Goal: Information Seeking & Learning: Learn about a topic

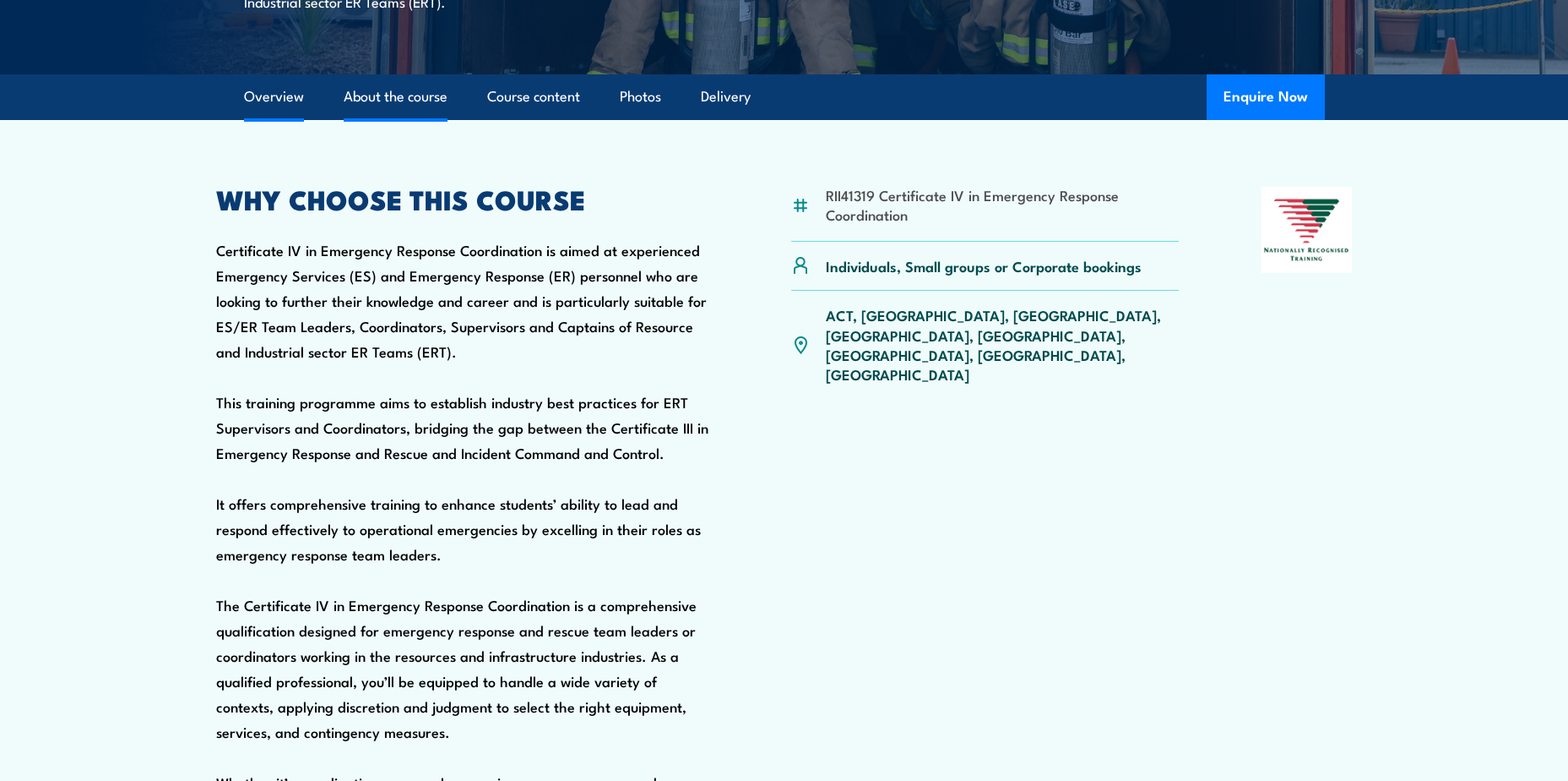
click at [368, 119] on link "About the course" at bounding box center [396, 97] width 104 height 45
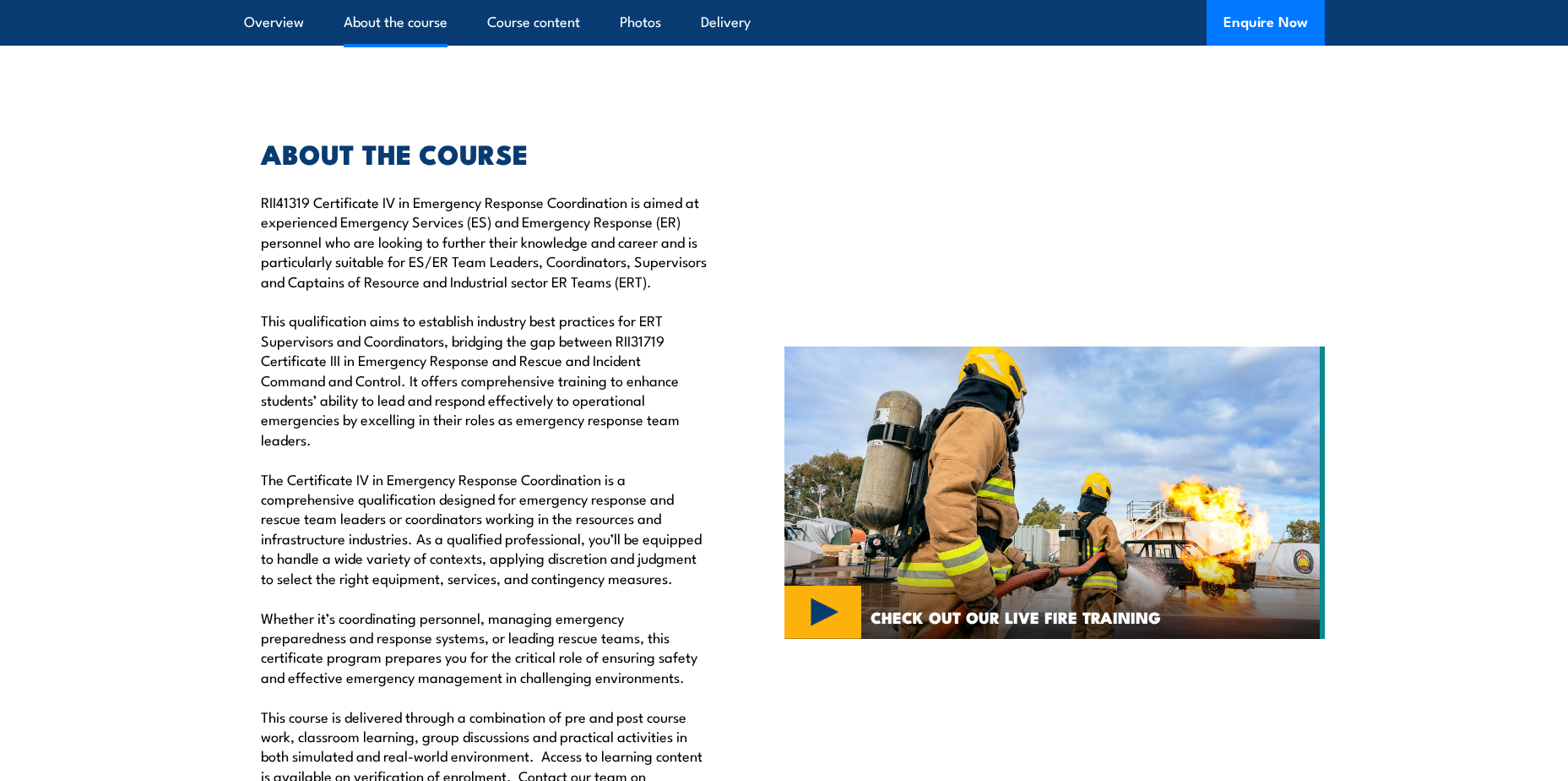
scroll to position [1532, 0]
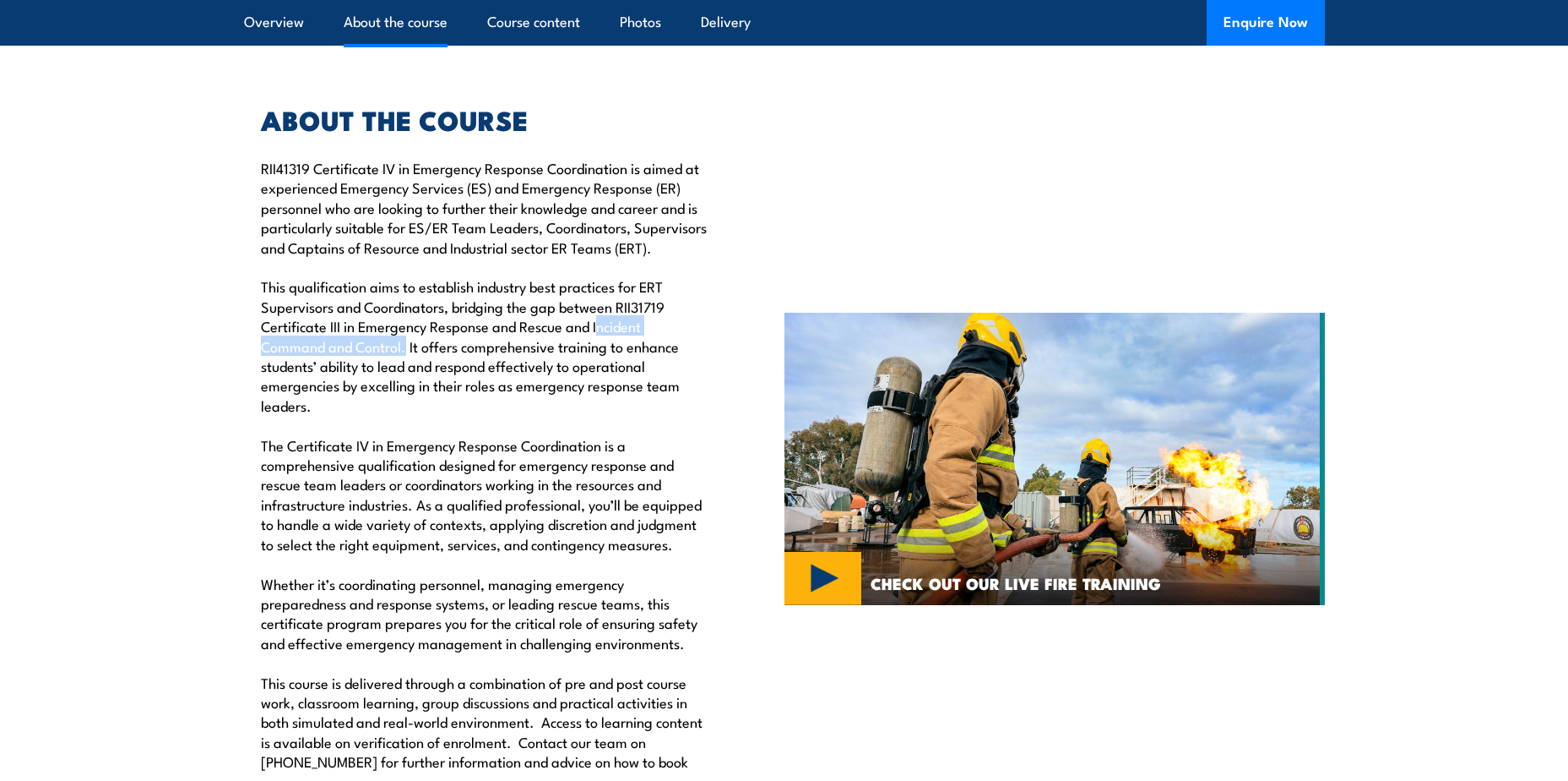
drag, startPoint x: 597, startPoint y: 387, endPoint x: 401, endPoint y: 413, distance: 197.7
click at [401, 413] on p "RII41319 Certificate IV in Emergency Response Coordination is aimed at experien…" at bounding box center [483, 484] width 445 height 652
copy p "Incident Command and Control"
click at [640, 374] on p "RII41319 Certificate IV in Emergency Response Coordination is aimed at experien…" at bounding box center [483, 484] width 445 height 652
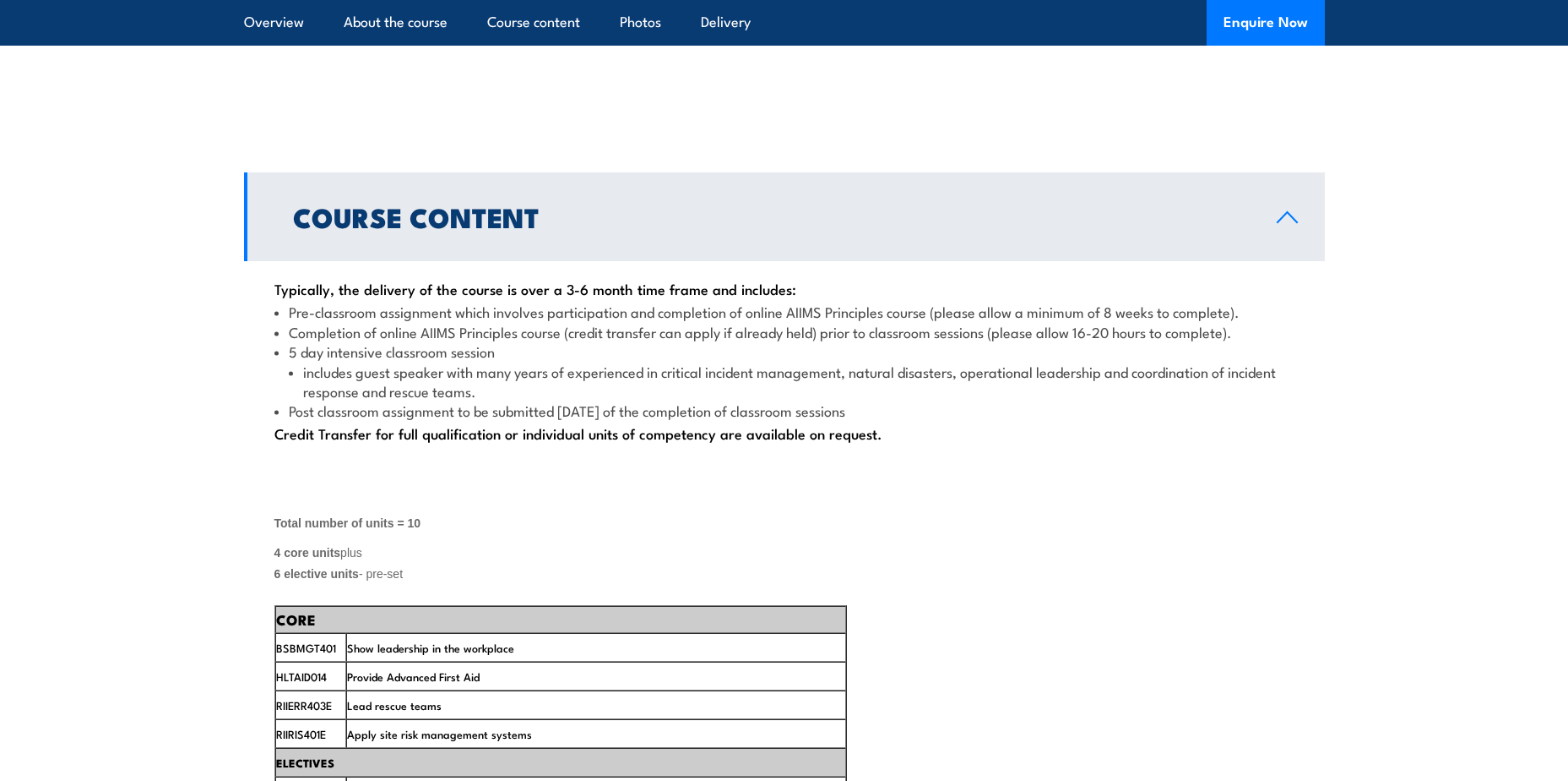
scroll to position [2208, 0]
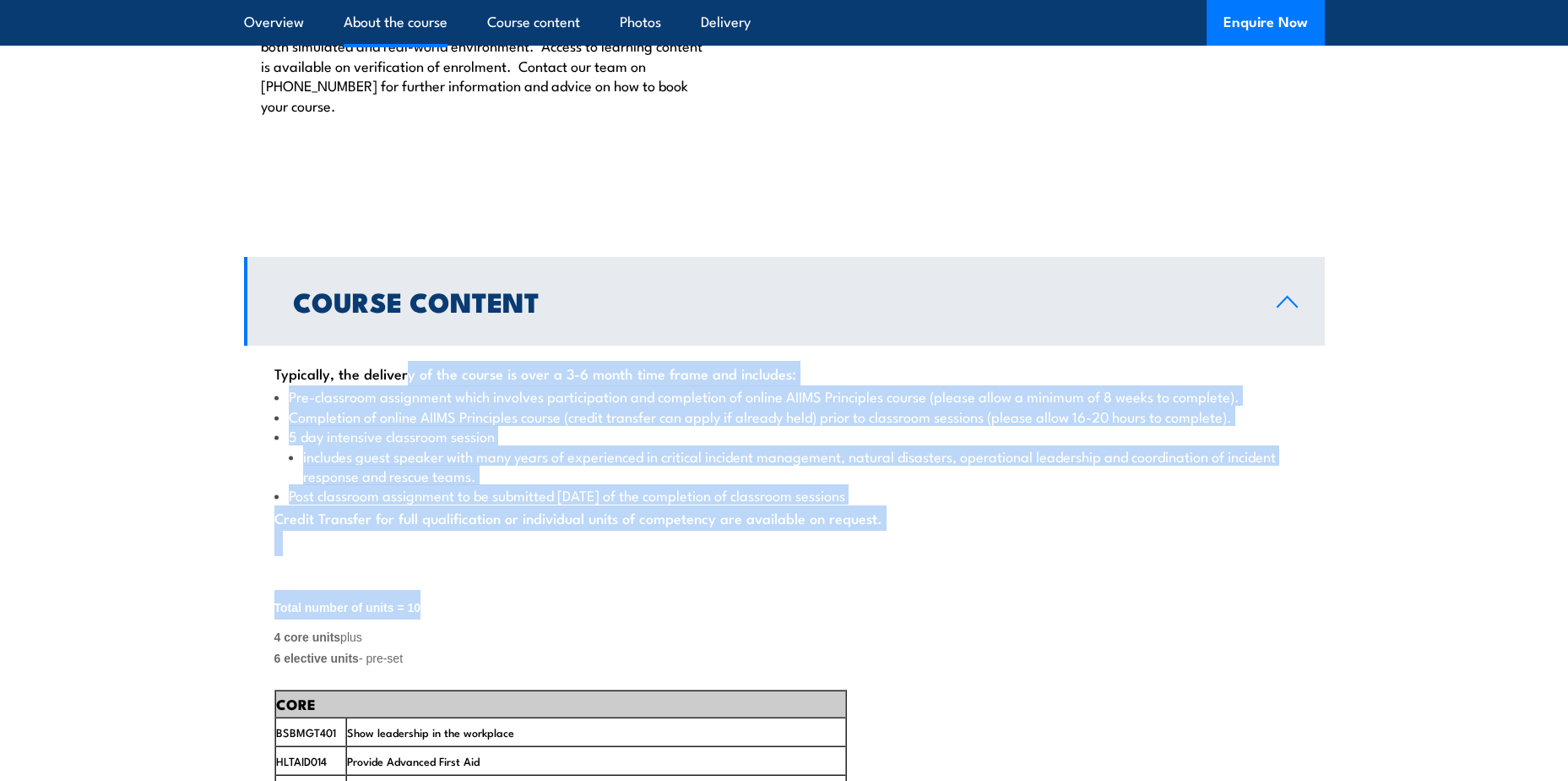
drag, startPoint x: 276, startPoint y: 432, endPoint x: 883, endPoint y: 665, distance: 650.2
click at [882, 626] on h2 "Total number of units = 10" at bounding box center [784, 607] width 1019 height 35
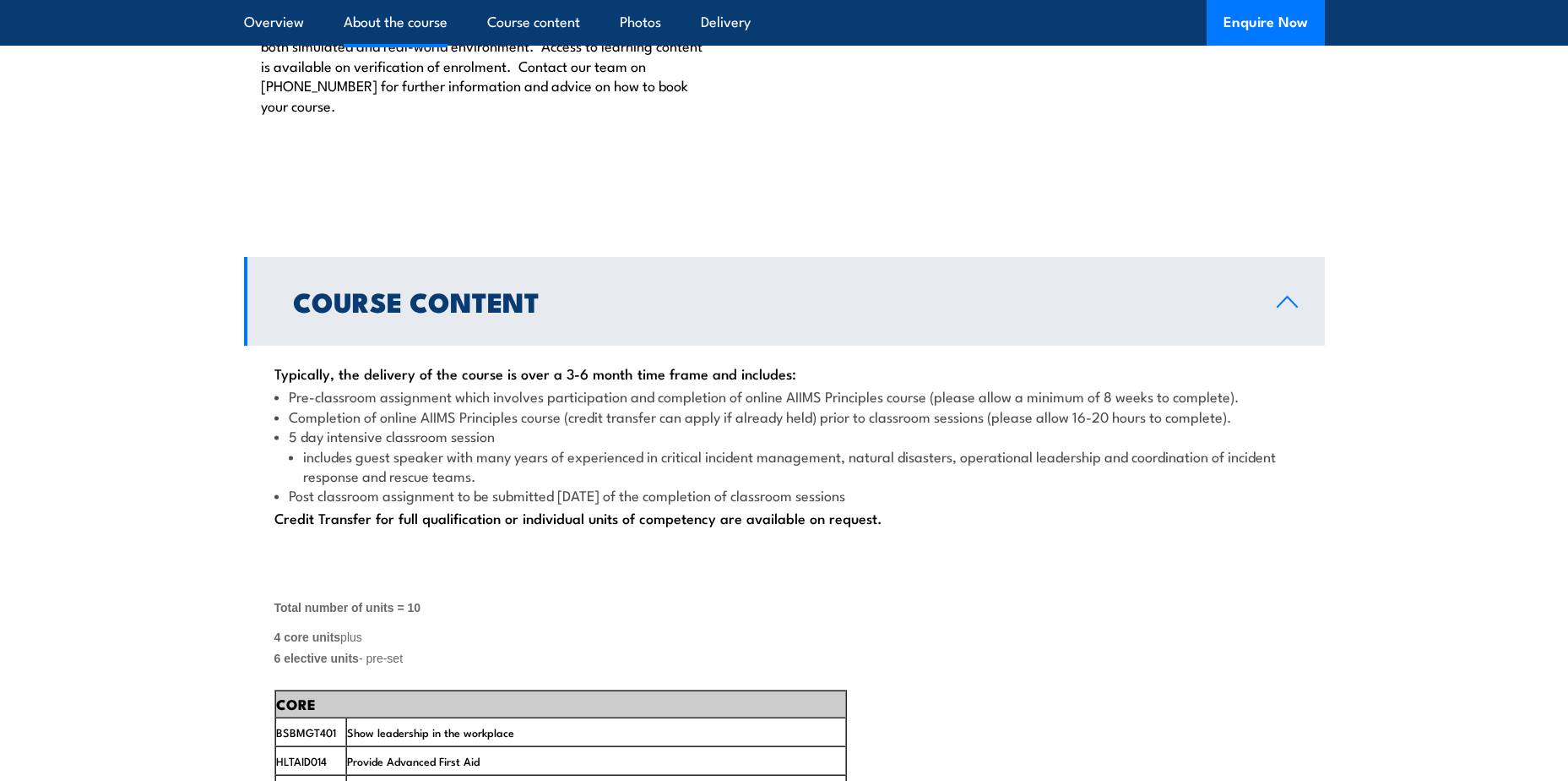
drag, startPoint x: 900, startPoint y: 577, endPoint x: 111, endPoint y: 431, distance: 802.4
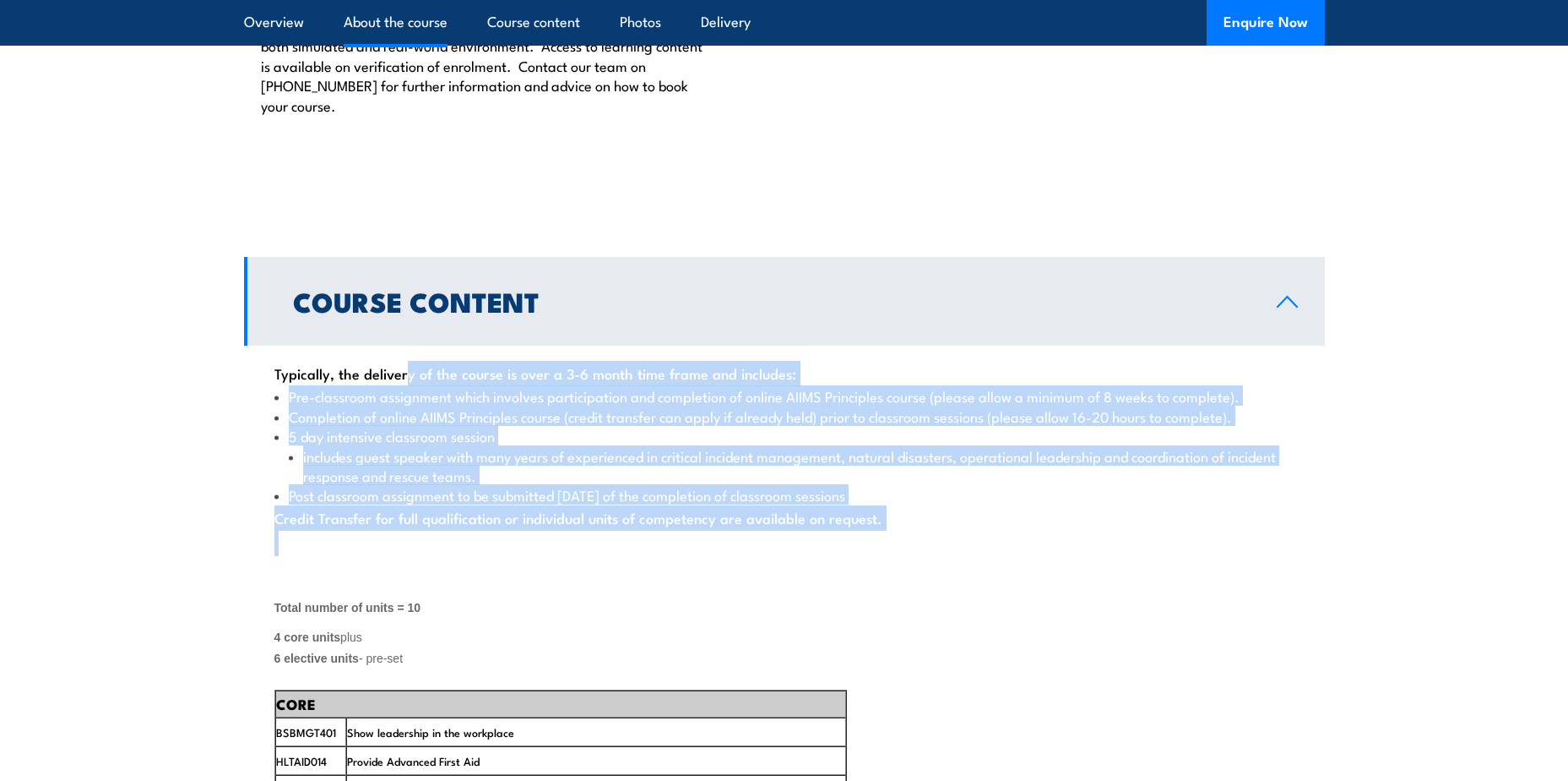
drag, startPoint x: 268, startPoint y: 430, endPoint x: 907, endPoint y: 614, distance: 665.0
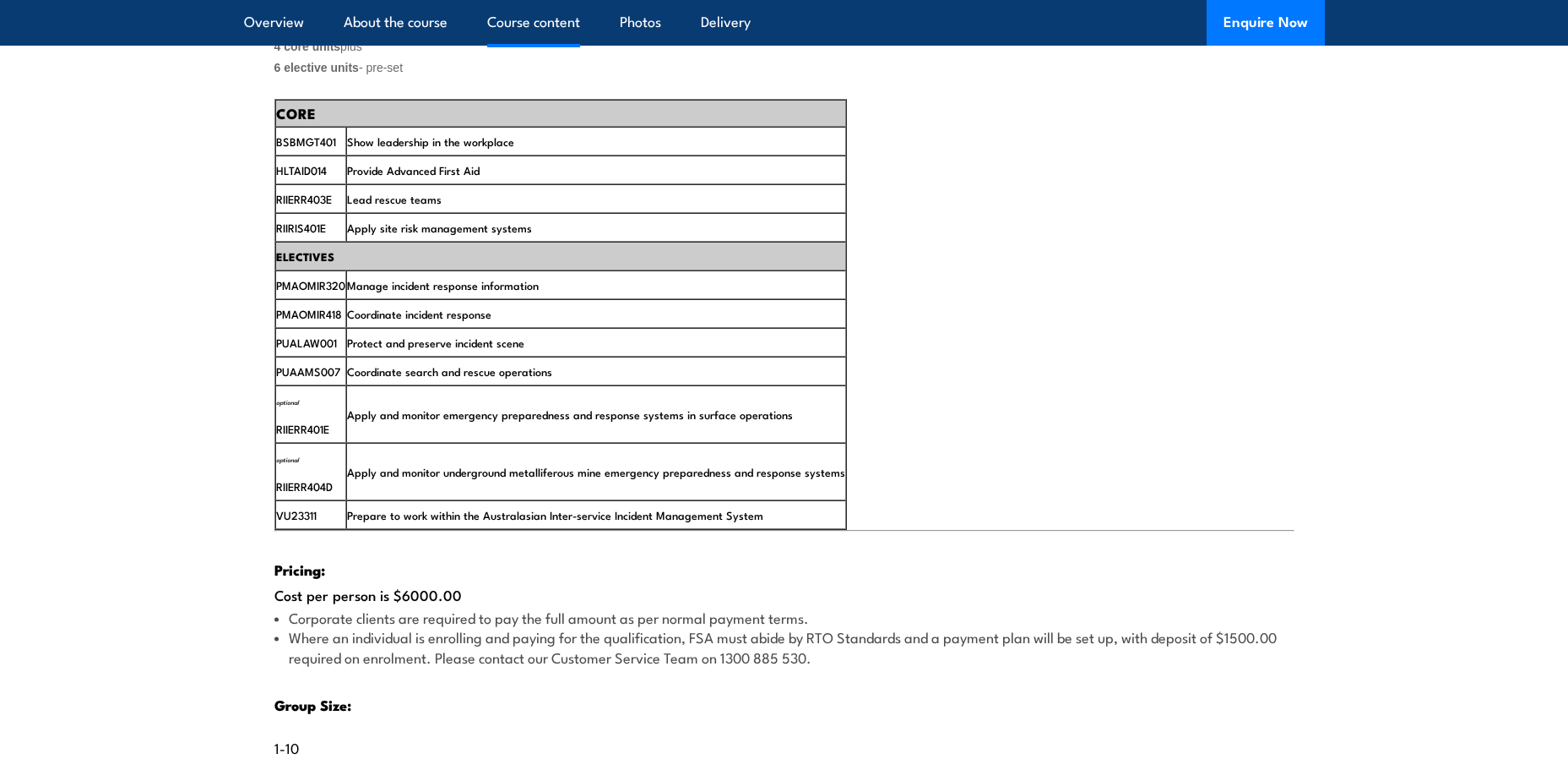
scroll to position [2799, 0]
drag, startPoint x: 332, startPoint y: 487, endPoint x: 270, endPoint y: 492, distance: 62.2
click at [270, 492] on div "Typically, the delivery of the course is over a 3-6 month time frame and includ…" at bounding box center [784, 378] width 1080 height 1247
click at [296, 436] on span "optional RIIERR401E" at bounding box center [303, 414] width 53 height 45
drag, startPoint x: 323, startPoint y: 491, endPoint x: 291, endPoint y: 493, distance: 32.1
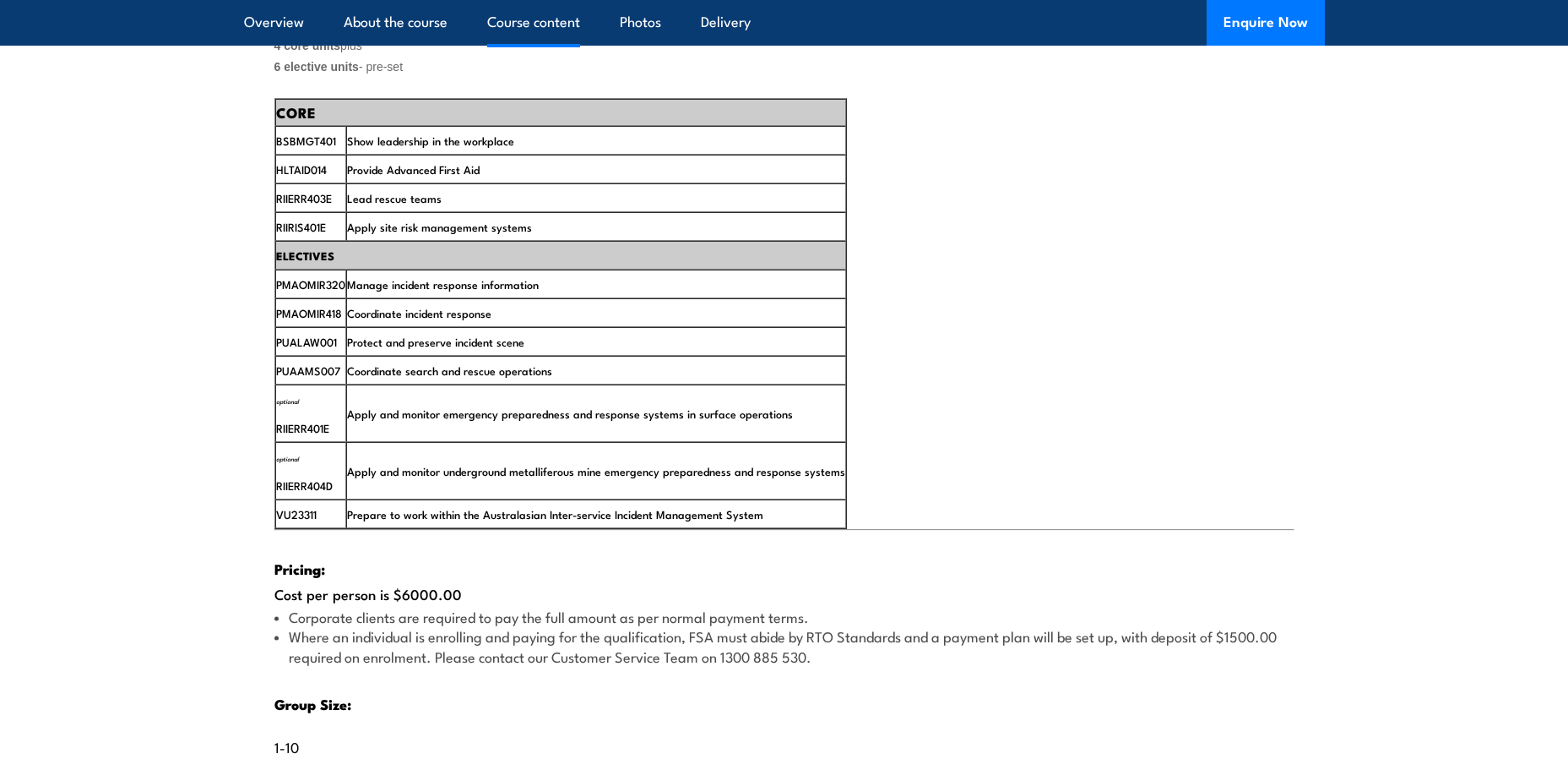
click at [291, 442] on td "optional RIIERR401E" at bounding box center [311, 413] width 71 height 57
click at [291, 436] on span "optional RIIERR401E" at bounding box center [303, 414] width 53 height 45
click at [439, 442] on td "Apply and monitor emergency preparedness and response systems in surface operat…" at bounding box center [596, 413] width 499 height 57
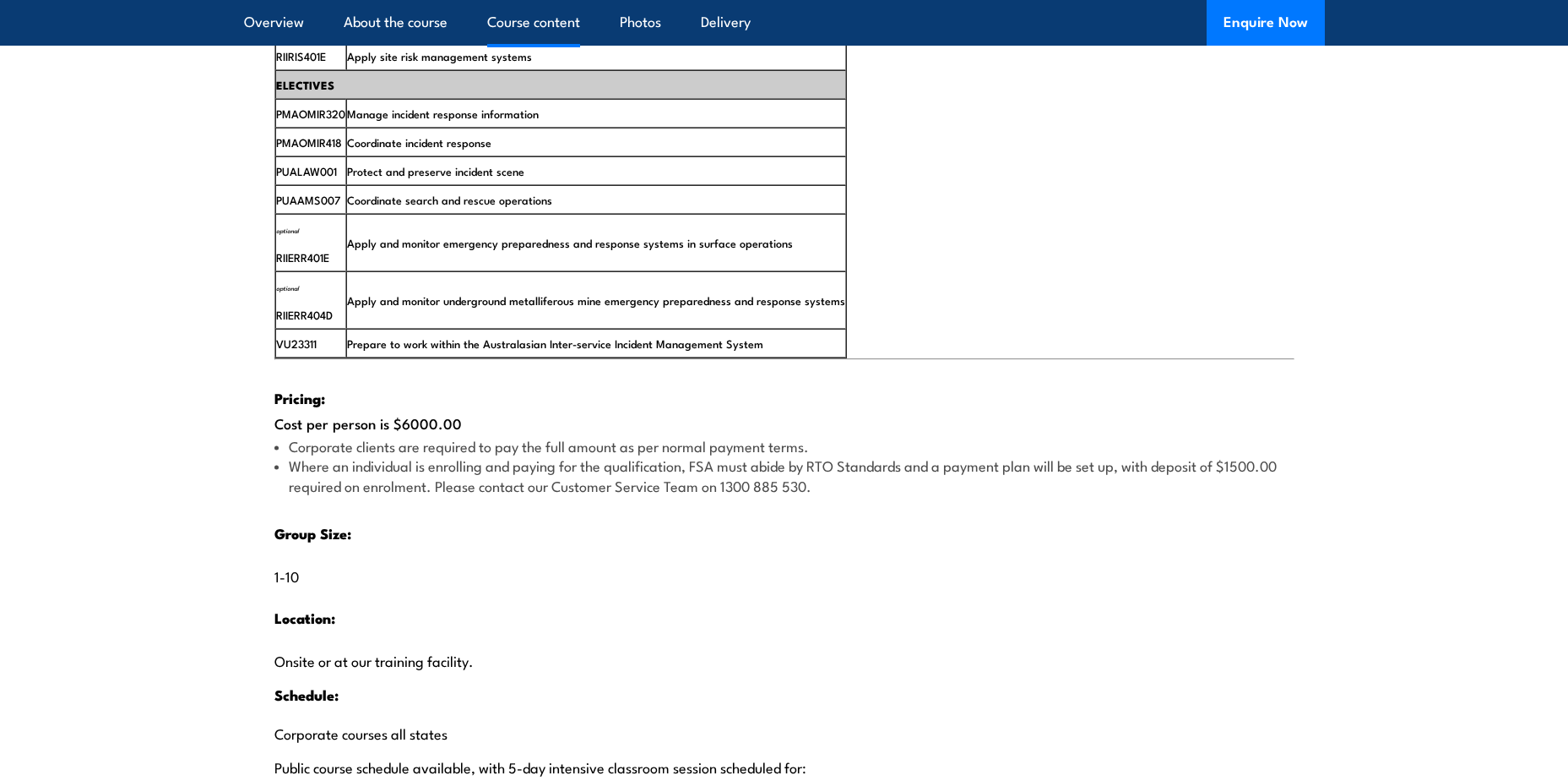
scroll to position [2969, 0]
drag, startPoint x: 456, startPoint y: 485, endPoint x: 344, endPoint y: 488, distance: 112.0
click at [344, 488] on div "Pricing: Cost per person is $6000.00 Corporate clients are required to pay the …" at bounding box center [784, 590] width 1019 height 456
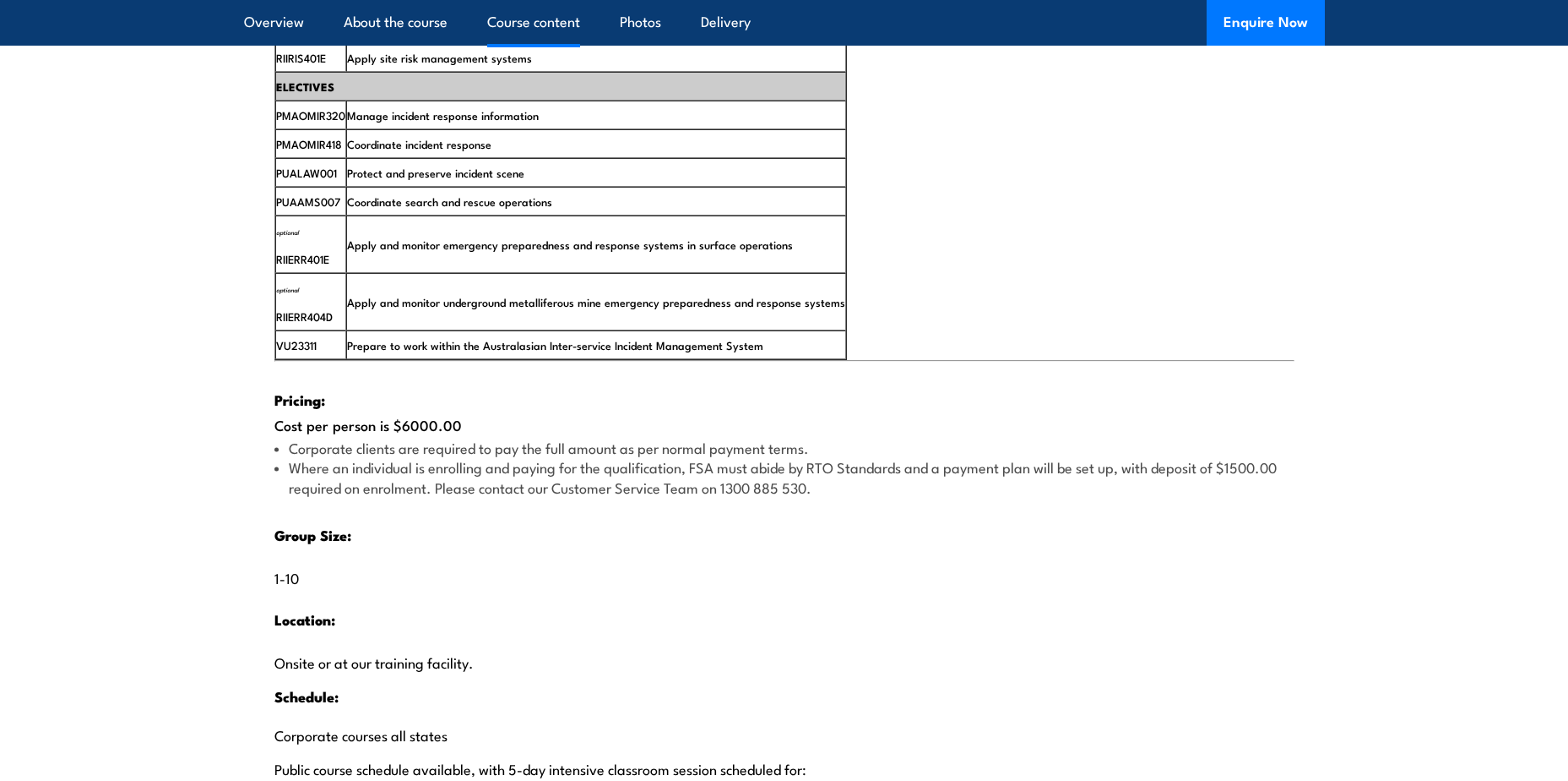
click at [396, 488] on div "Pricing: Cost per person is $6000.00 Corporate clients are required to pay the …" at bounding box center [784, 590] width 1019 height 456
drag, startPoint x: 391, startPoint y: 482, endPoint x: 452, endPoint y: 484, distance: 61.0
click at [452, 484] on div "Pricing: Cost per person is $6000.00 Corporate clients are required to pay the …" at bounding box center [784, 590] width 1019 height 456
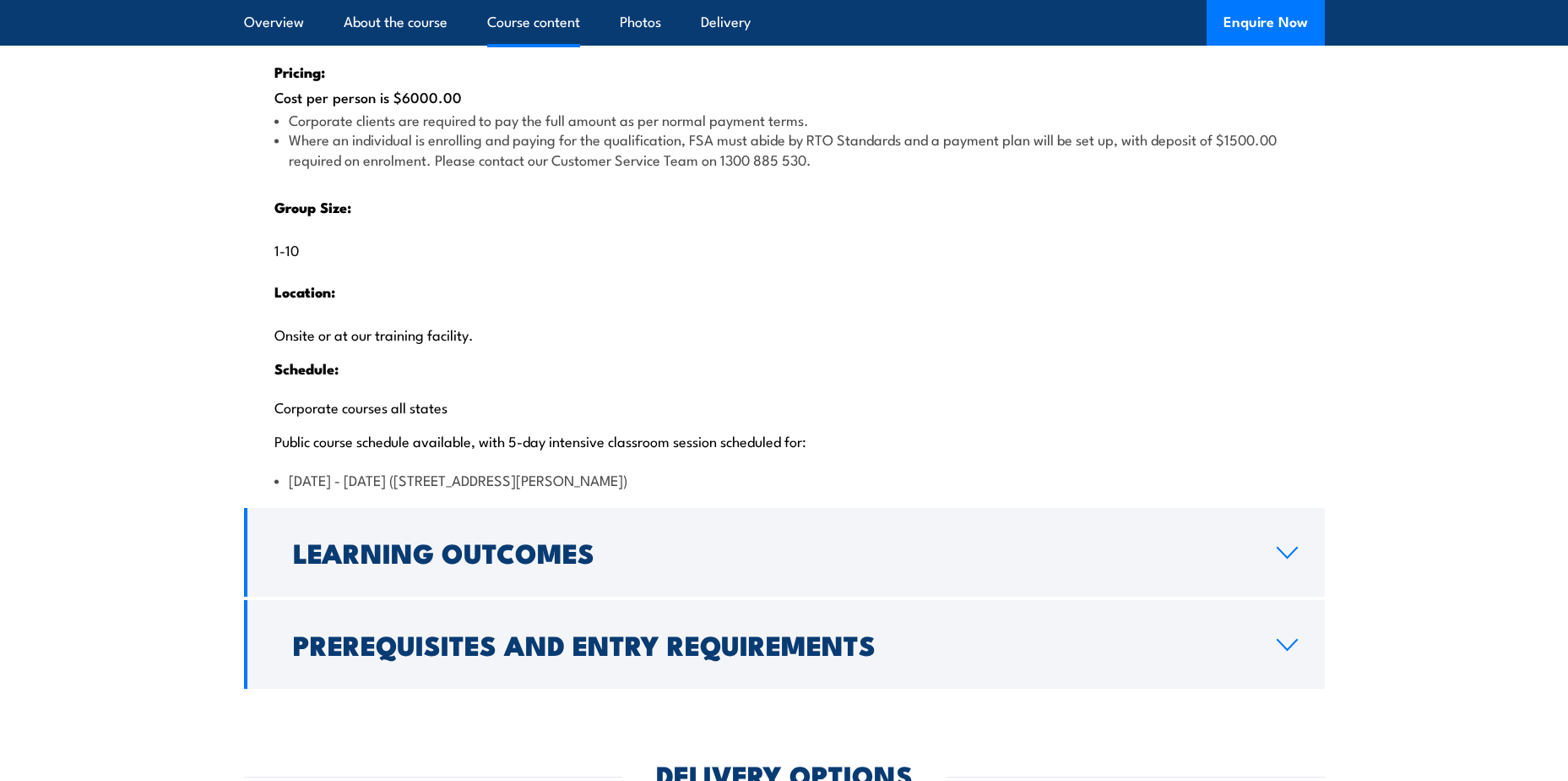
scroll to position [3306, 0]
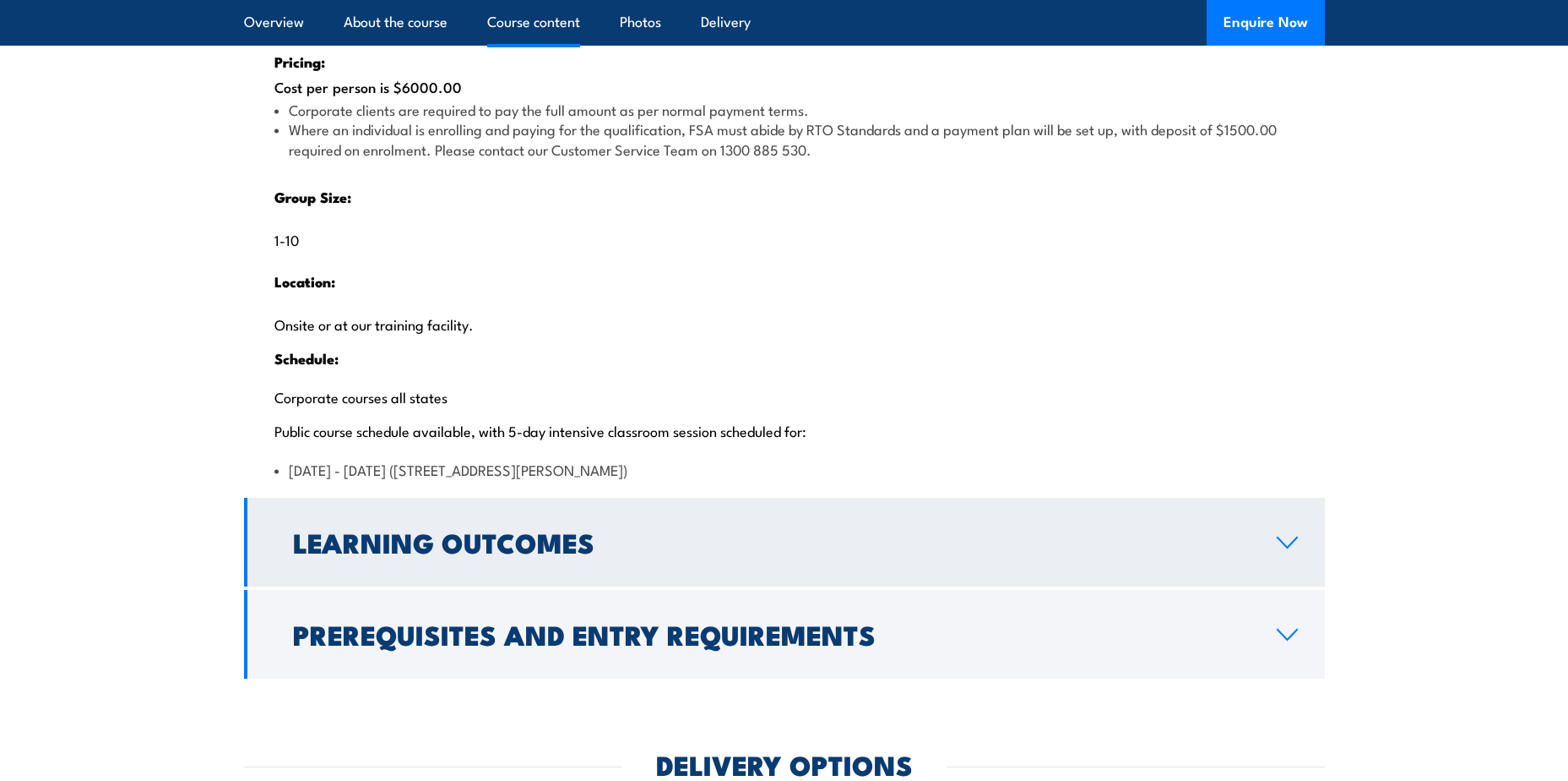
click at [523, 554] on h2 "Learning Outcomes" at bounding box center [771, 541] width 957 height 24
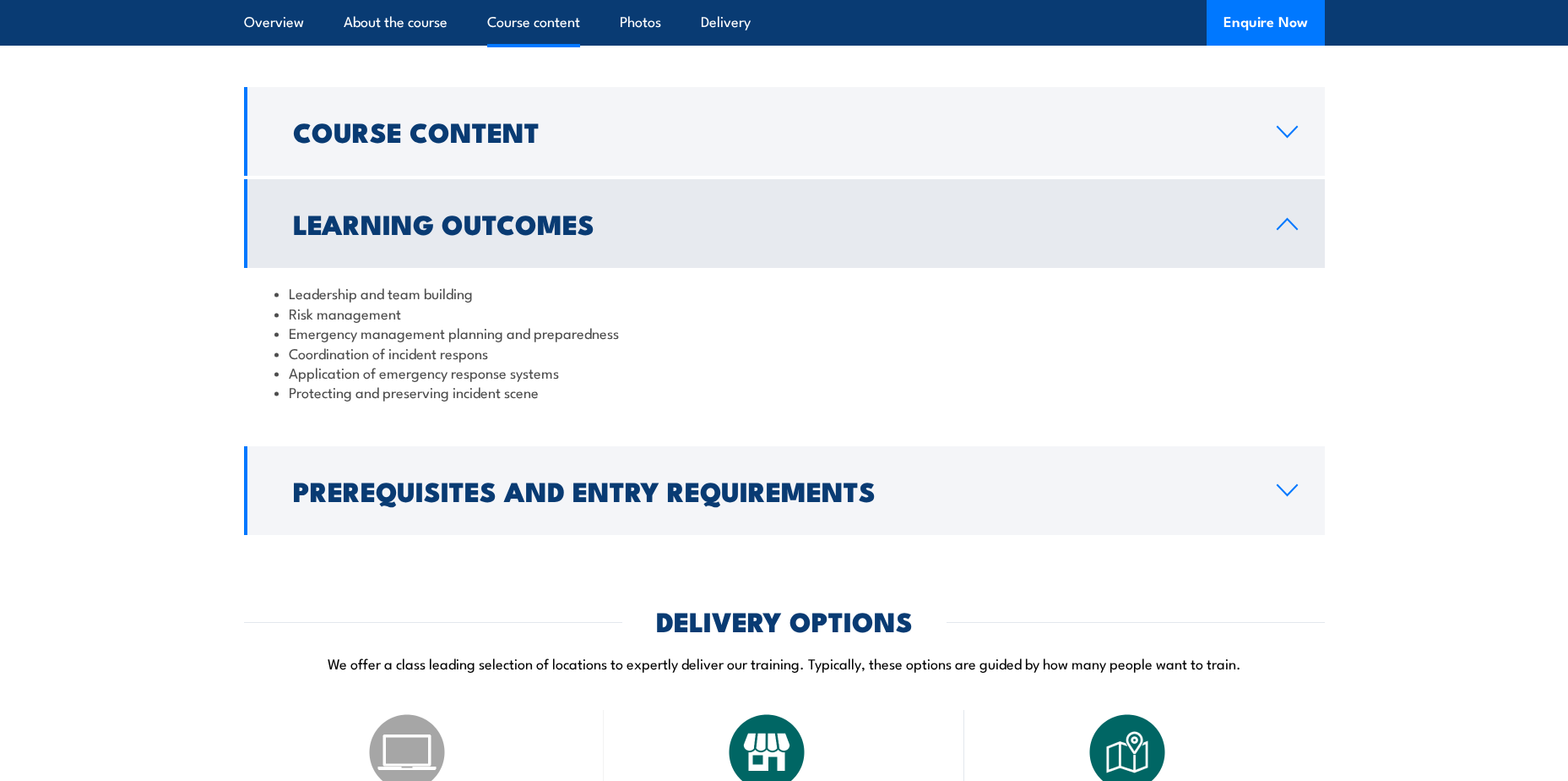
scroll to position [2360, 0]
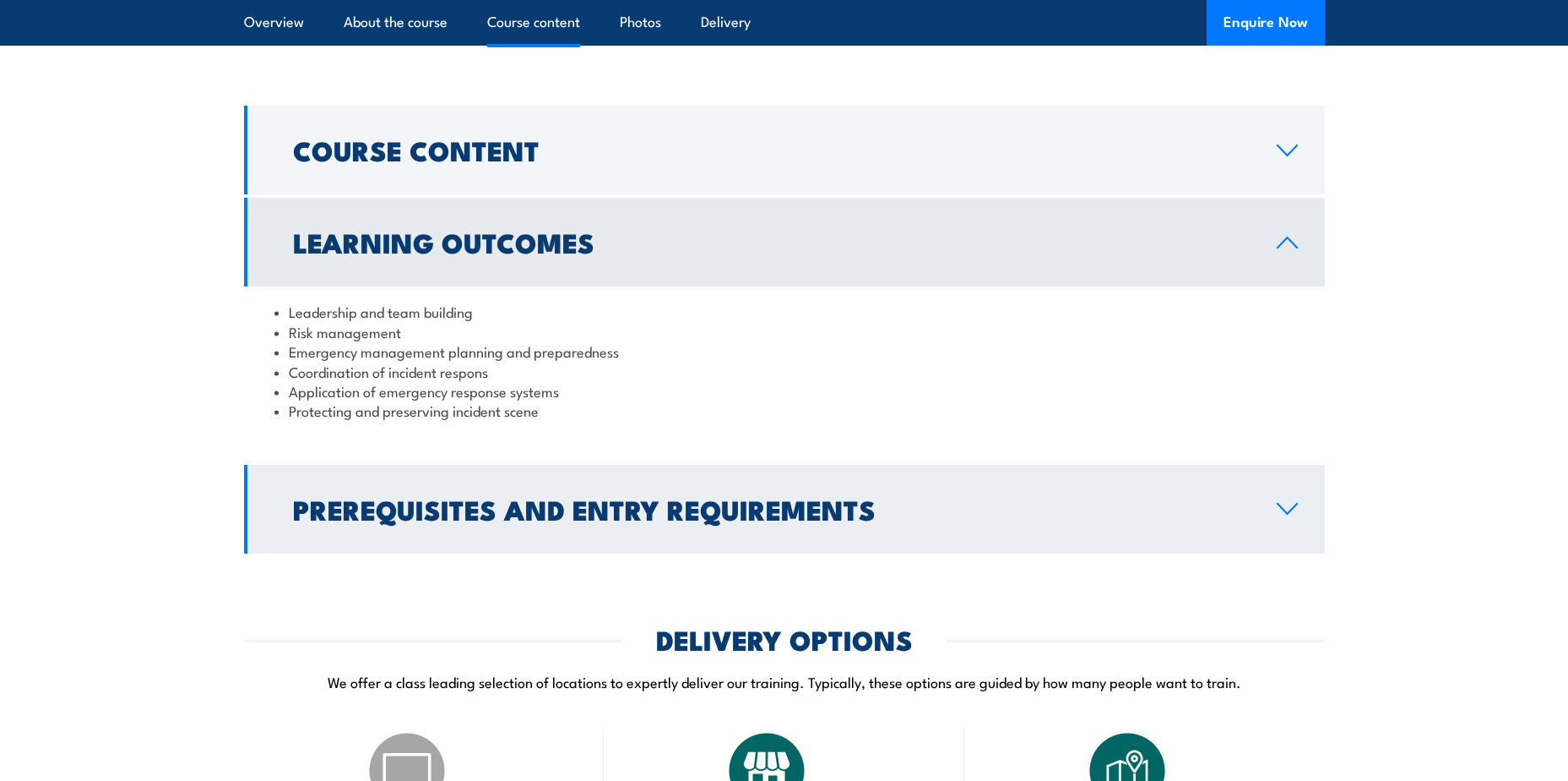
click at [553, 554] on link "Prerequisites and Entry Requirements" at bounding box center [784, 509] width 1080 height 89
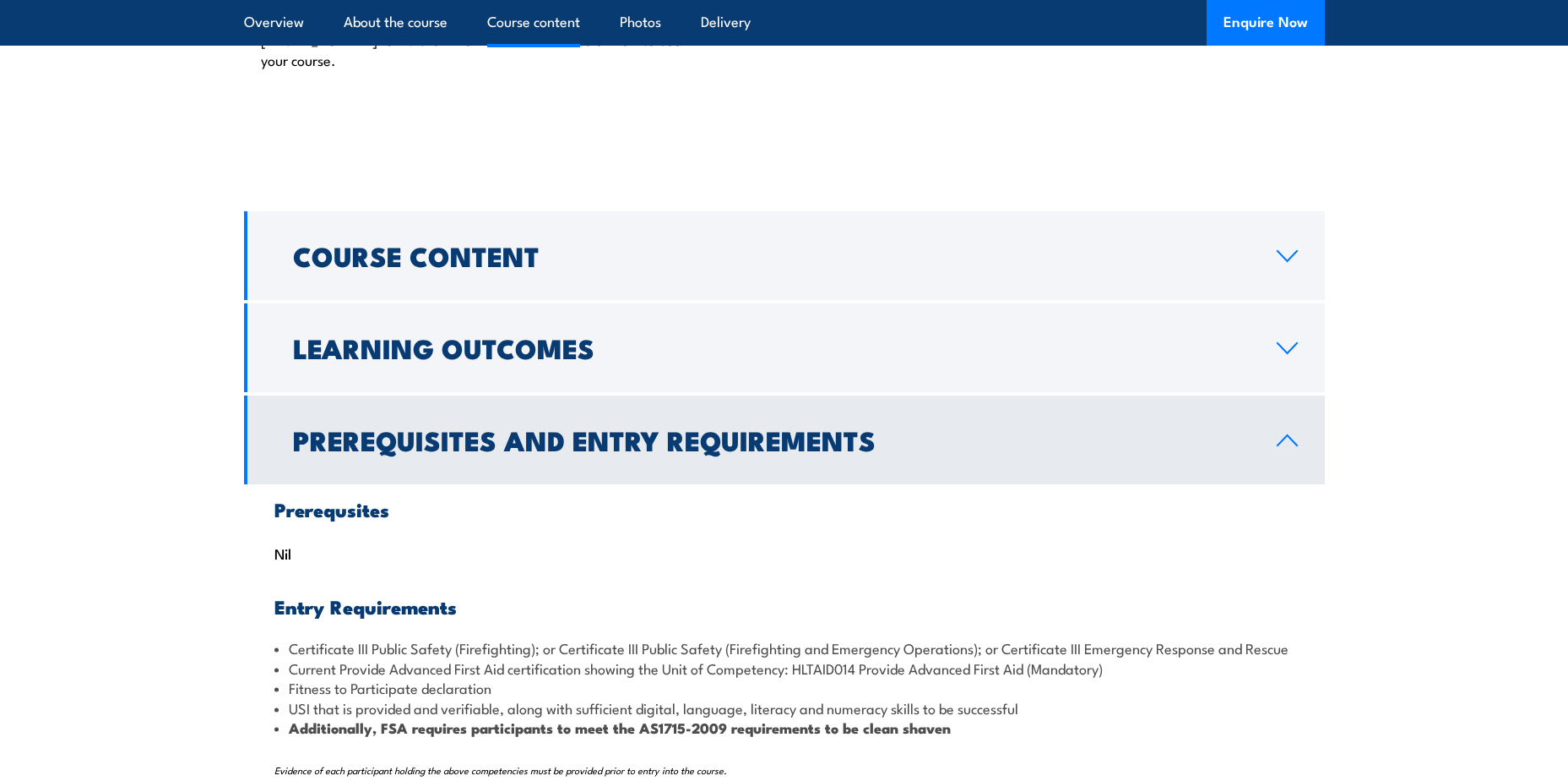
scroll to position [2191, 0]
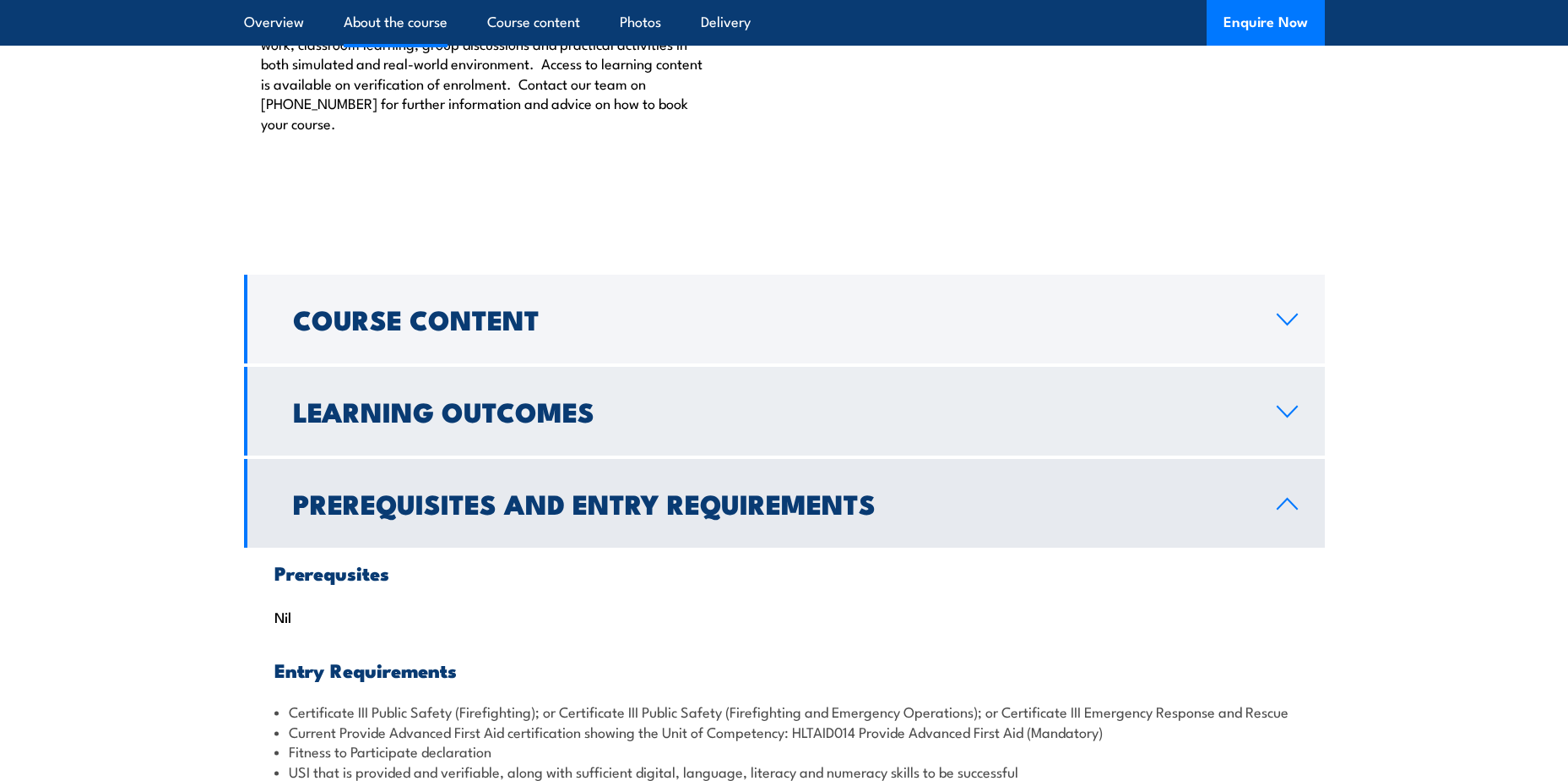
click at [578, 455] on link "Learning Outcomes" at bounding box center [784, 411] width 1080 height 89
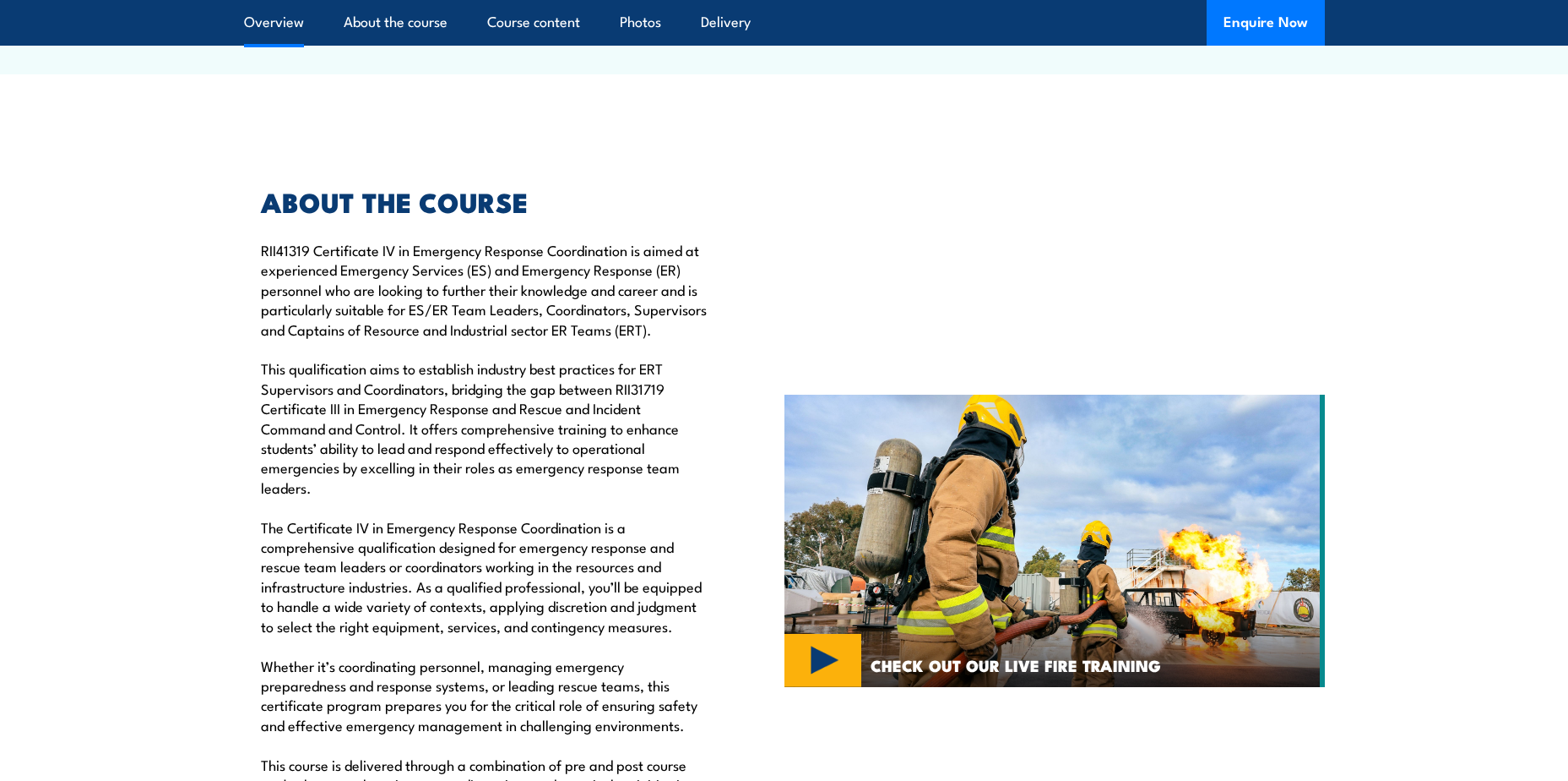
scroll to position [1769, 0]
